Goal: Navigation & Orientation: Understand site structure

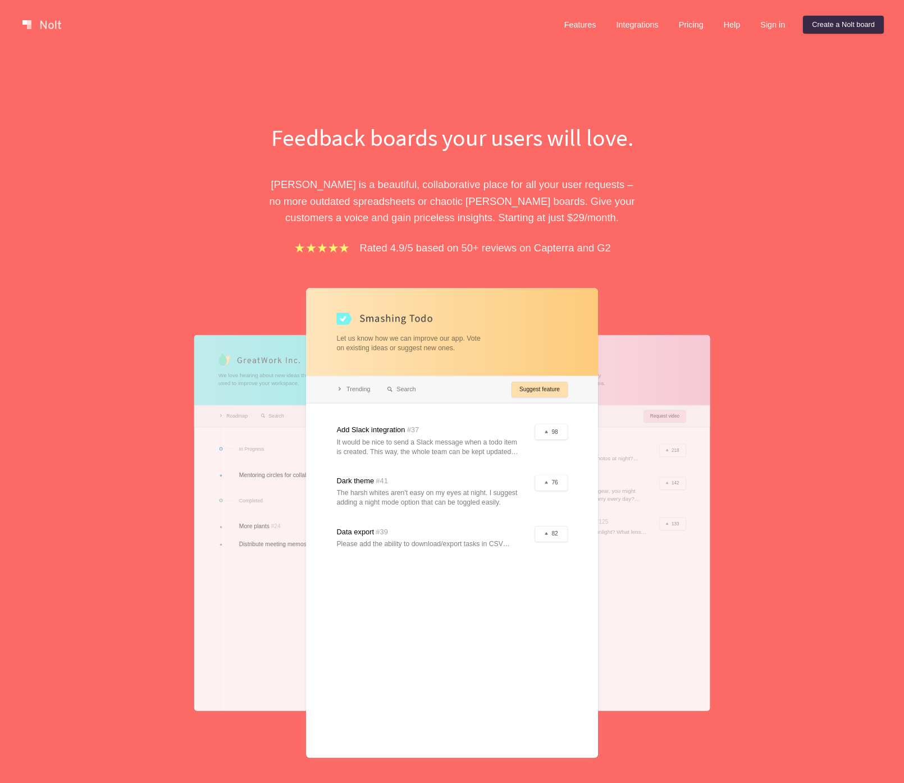
click at [551, 432] on div at bounding box center [452, 523] width 292 height 470
click at [582, 28] on link "Features" at bounding box center [580, 25] width 50 height 18
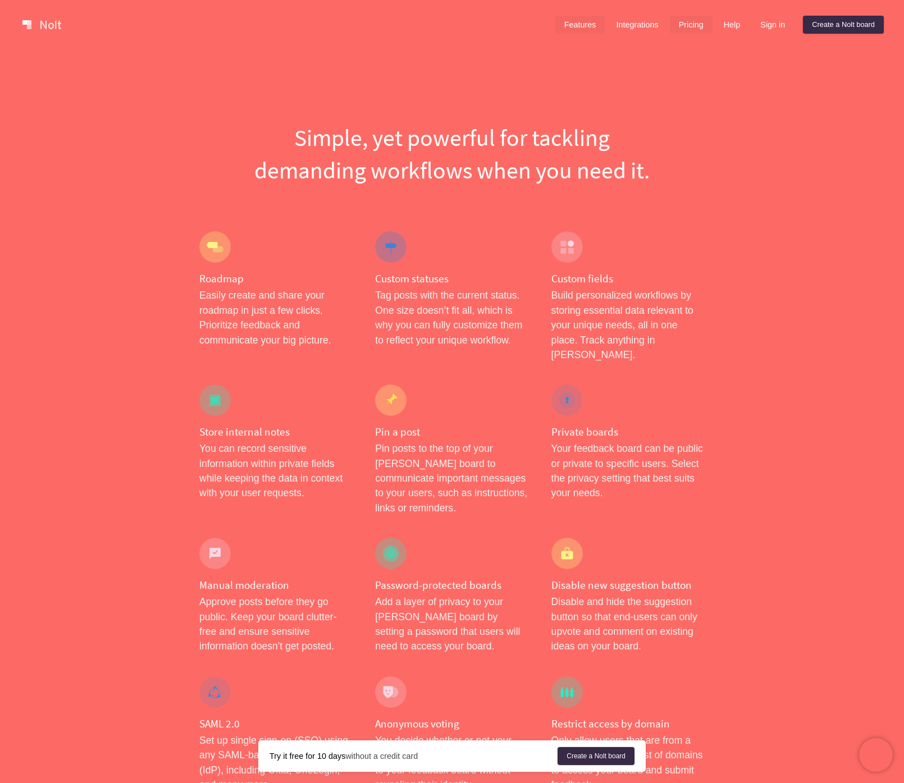
click at [670, 21] on link "Pricing" at bounding box center [691, 25] width 43 height 18
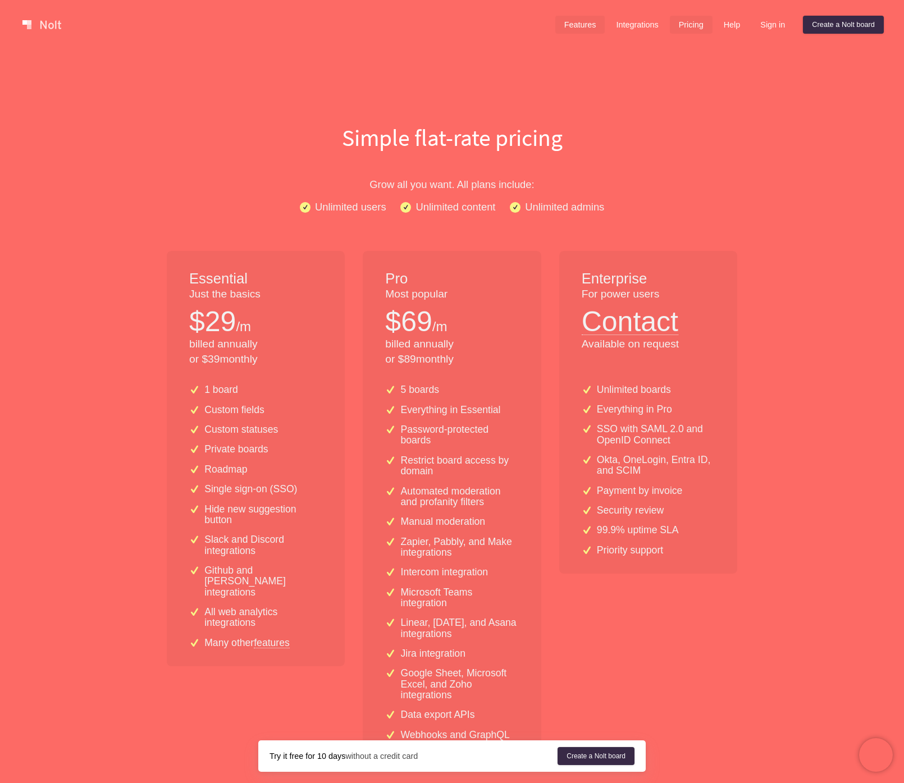
click at [585, 26] on link "Features" at bounding box center [580, 25] width 50 height 18
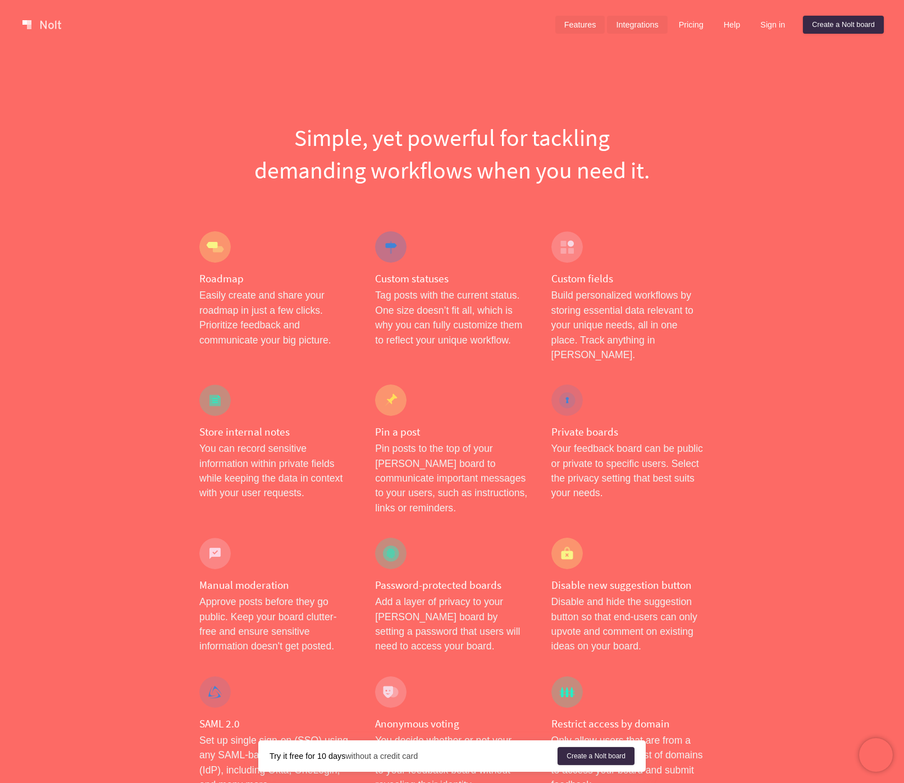
click at [625, 28] on link "Integrations" at bounding box center [637, 25] width 60 height 18
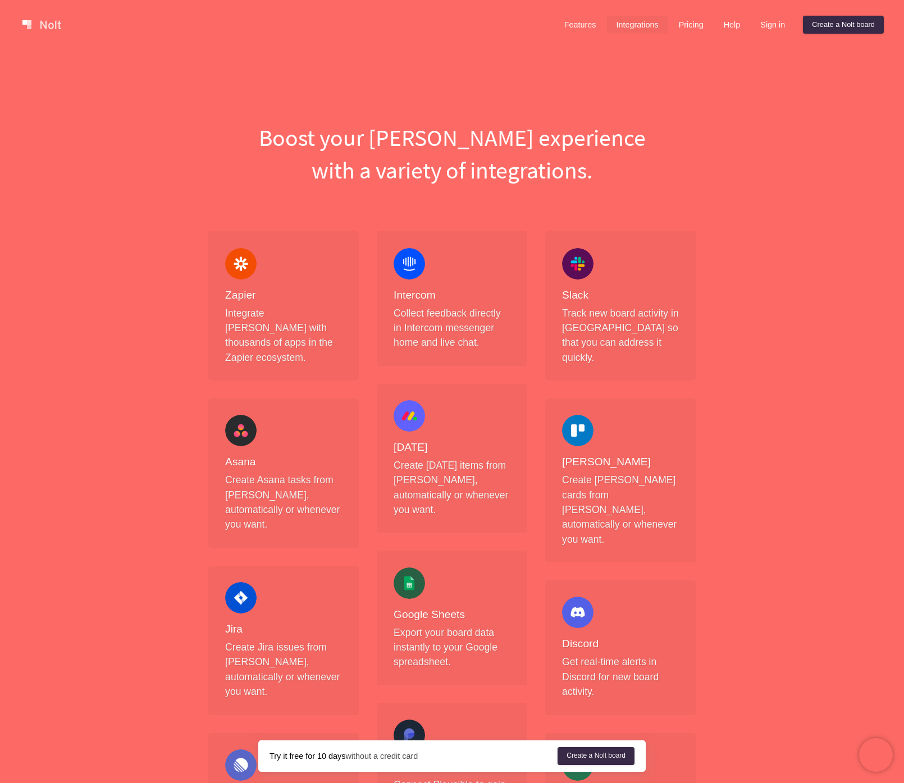
click at [34, 21] on link at bounding box center [42, 25] width 48 height 18
